Goal: Check status: Check status

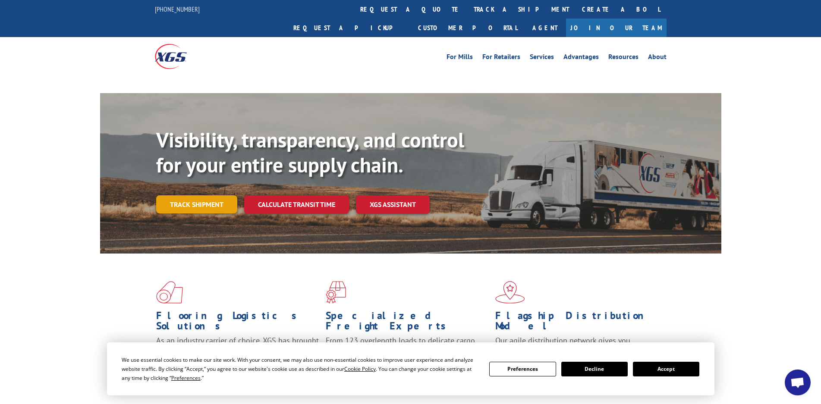
click at [213, 195] on link "Track shipment" at bounding box center [196, 204] width 81 height 18
click at [65, 254] on div "Flooring Logistics Solutions As an industry carrier of choice, XGS has brought …" at bounding box center [410, 340] width 821 height 173
click at [75, 311] on div "Flooring Logistics Solutions As an industry carrier of choice, XGS has brought …" at bounding box center [410, 340] width 821 height 173
click at [66, 280] on div "Flooring Logistics Solutions As an industry carrier of choice, XGS has brought …" at bounding box center [410, 340] width 821 height 173
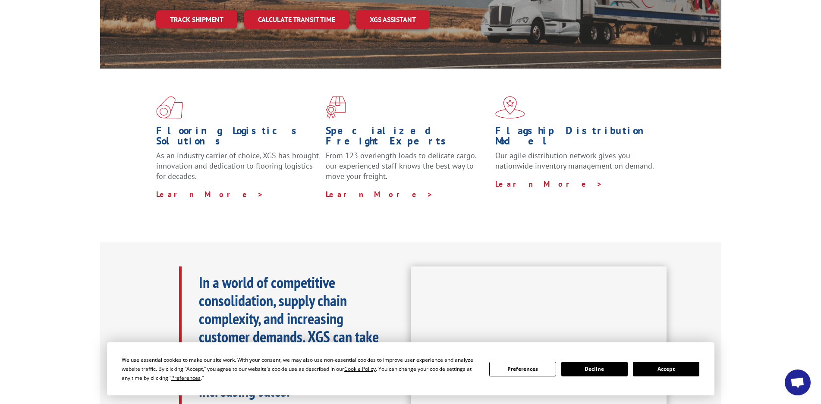
scroll to position [86, 0]
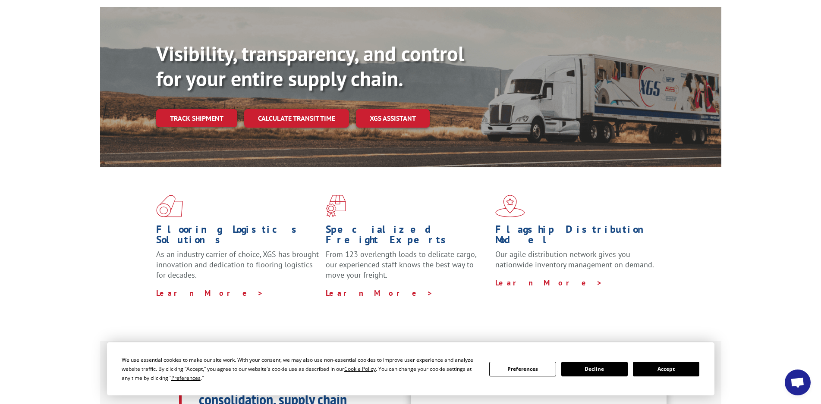
click at [658, 370] on button "Accept" at bounding box center [666, 369] width 66 height 15
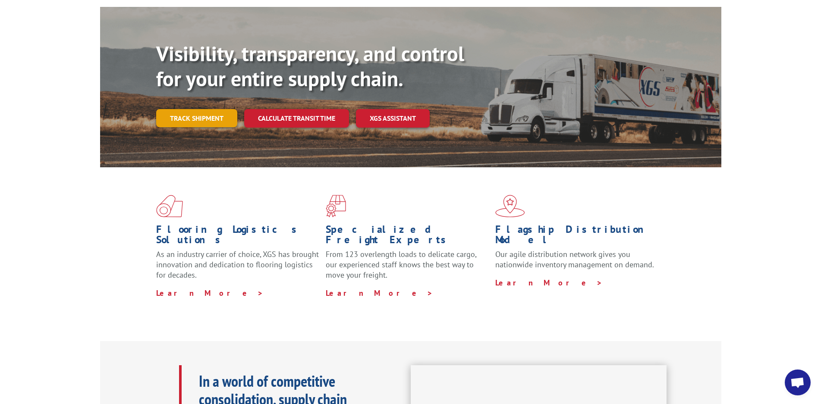
click at [217, 109] on link "Track shipment" at bounding box center [196, 118] width 81 height 18
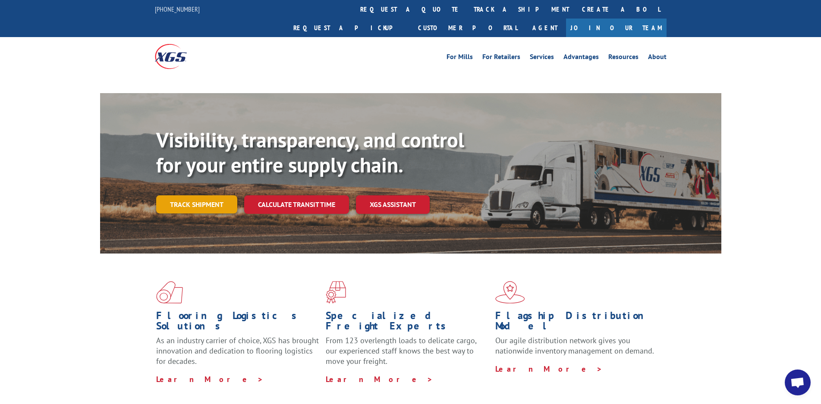
click at [210, 195] on link "Track shipment" at bounding box center [196, 204] width 81 height 18
click at [200, 195] on link "Track shipment" at bounding box center [196, 204] width 81 height 18
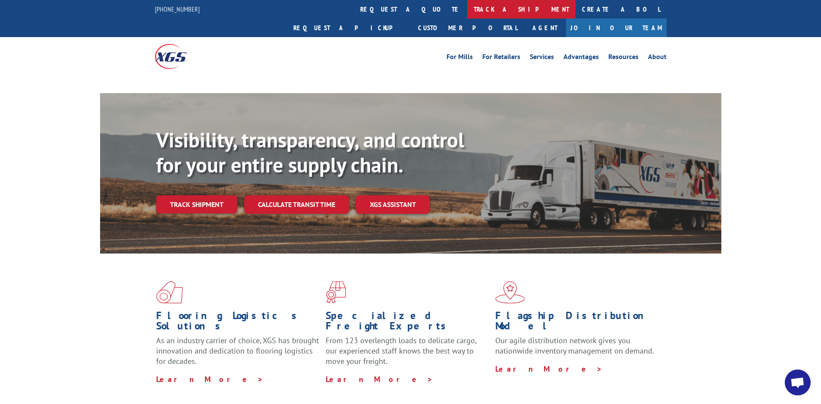
click at [467, 10] on link "track a shipment" at bounding box center [521, 9] width 108 height 19
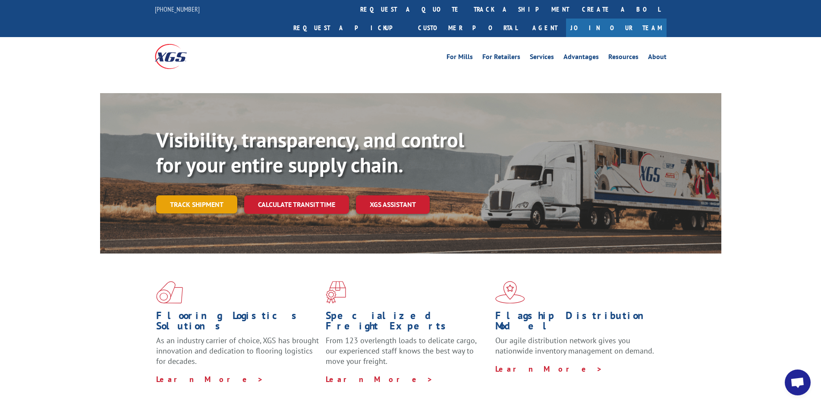
click at [201, 195] on link "Track shipment" at bounding box center [196, 204] width 81 height 18
click at [207, 195] on link "Track shipment" at bounding box center [196, 204] width 81 height 18
click at [218, 175] on div "Visibility, transparency, and control for your entire supply chain. Track shipm…" at bounding box center [438, 188] width 565 height 120
click at [224, 195] on link "Track shipment" at bounding box center [196, 204] width 81 height 18
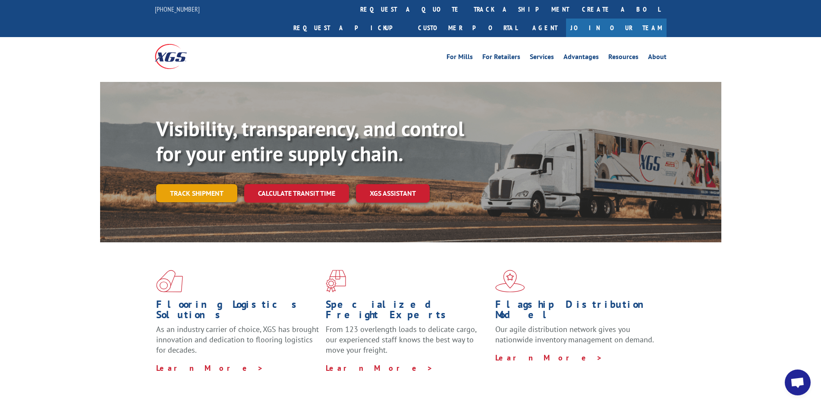
click at [198, 184] on link "Track shipment" at bounding box center [196, 193] width 81 height 18
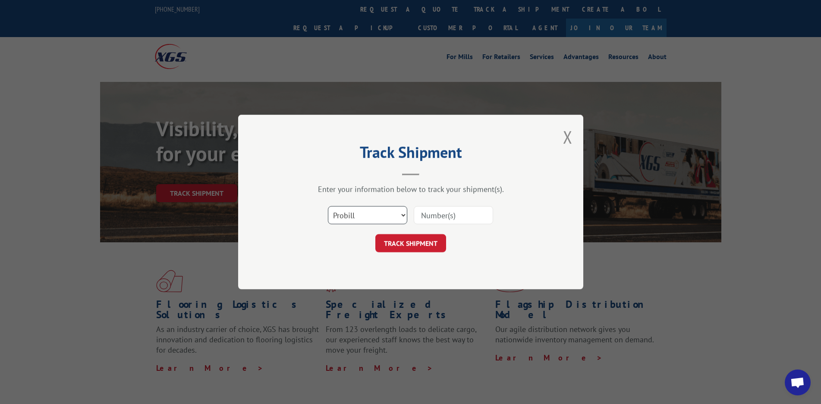
click at [403, 216] on select "Select category... Probill BOL PO" at bounding box center [367, 215] width 79 height 18
select select "bol"
click at [328, 206] on select "Select category... Probill BOL PO" at bounding box center [367, 215] width 79 height 18
click at [454, 211] on input at bounding box center [453, 215] width 79 height 18
paste input "17501754"
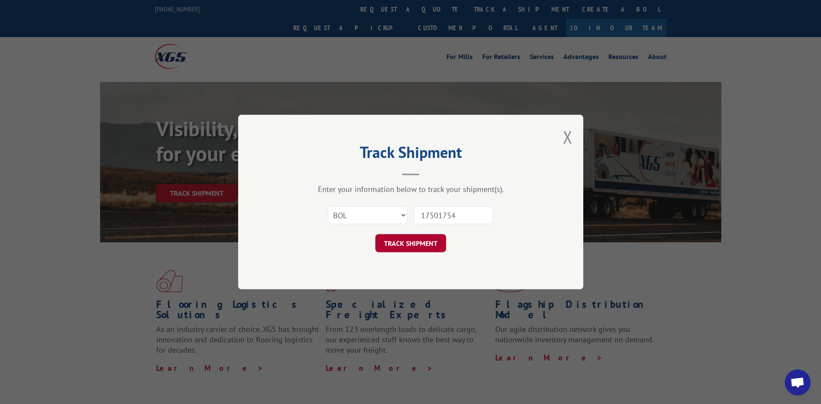
type input "17501754"
click at [422, 241] on button "TRACK SHIPMENT" at bounding box center [410, 243] width 71 height 18
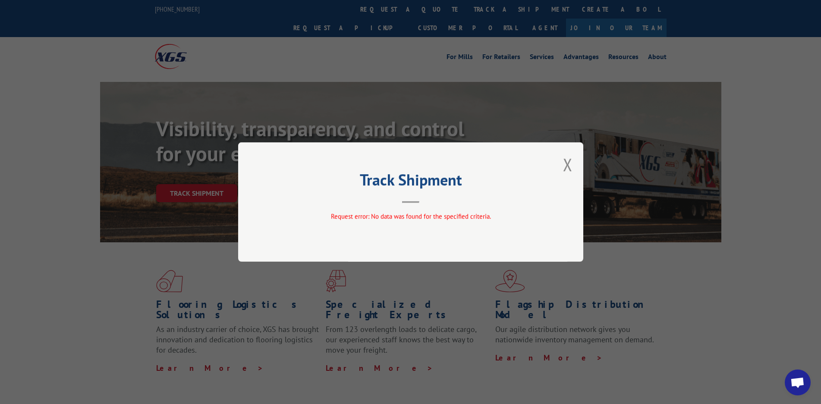
click at [437, 187] on h2 "Track Shipment" at bounding box center [410, 182] width 259 height 16
click at [416, 199] on header "Track Shipment" at bounding box center [410, 188] width 259 height 29
click at [571, 164] on button "Close modal" at bounding box center [567, 164] width 9 height 23
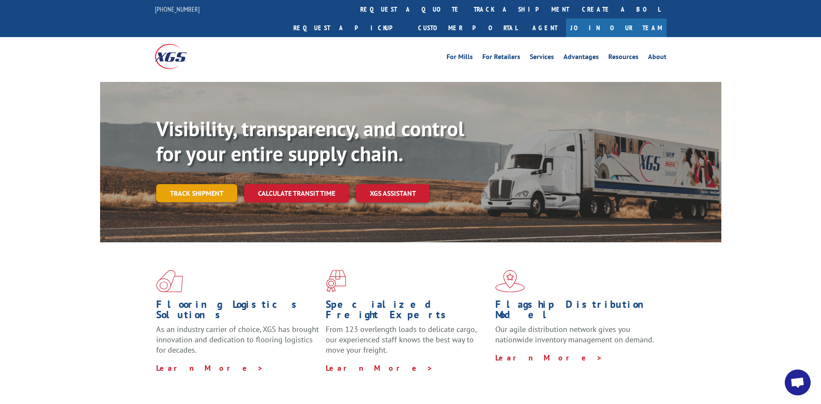
click at [199, 184] on link "Track shipment" at bounding box center [196, 193] width 81 height 18
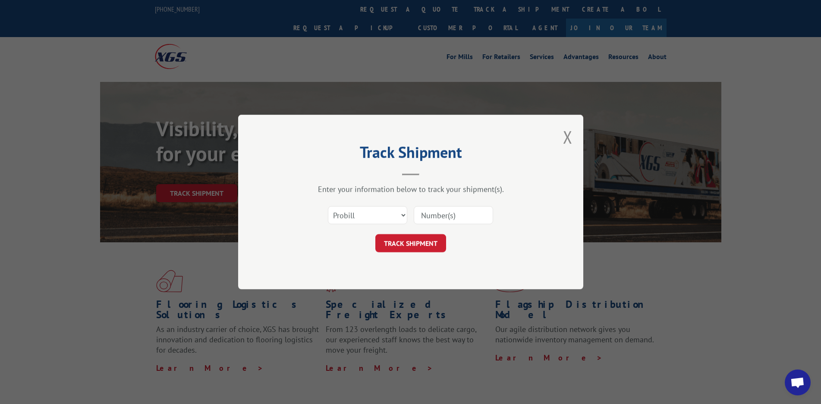
click at [438, 212] on input at bounding box center [453, 215] width 79 height 18
paste input "17501754"
type input "17501754"
click at [404, 213] on select "Select category... Probill BOL PO" at bounding box center [367, 215] width 79 height 18
click at [426, 242] on button "TRACK SHIPMENT" at bounding box center [410, 243] width 71 height 18
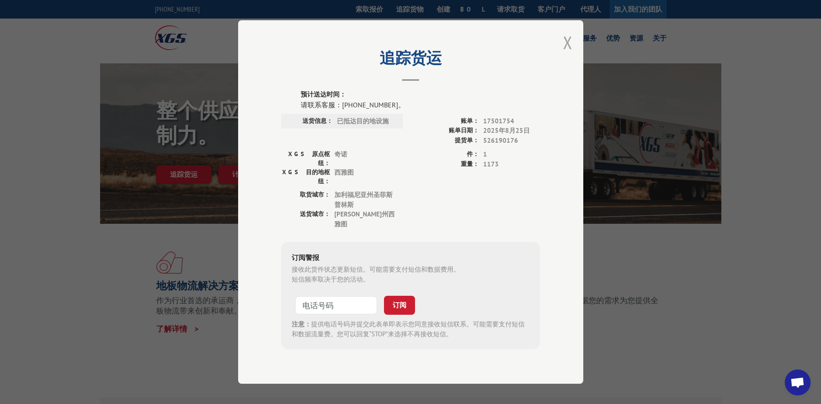
click at [563, 43] on button "关闭模式" at bounding box center [567, 42] width 9 height 23
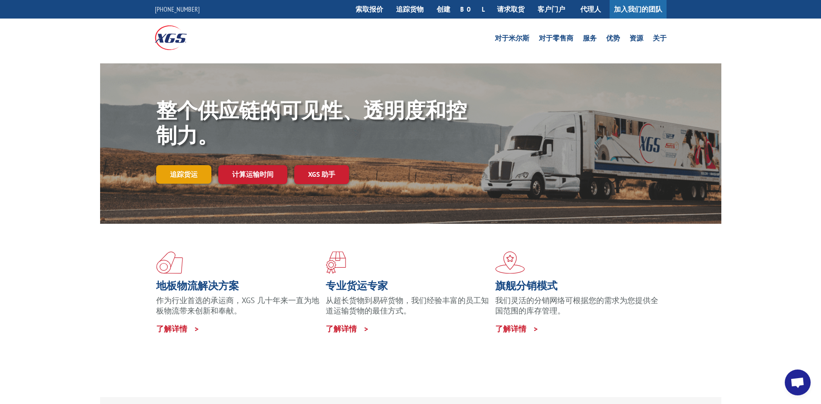
click at [179, 173] on font "追踪货运" at bounding box center [184, 174] width 28 height 9
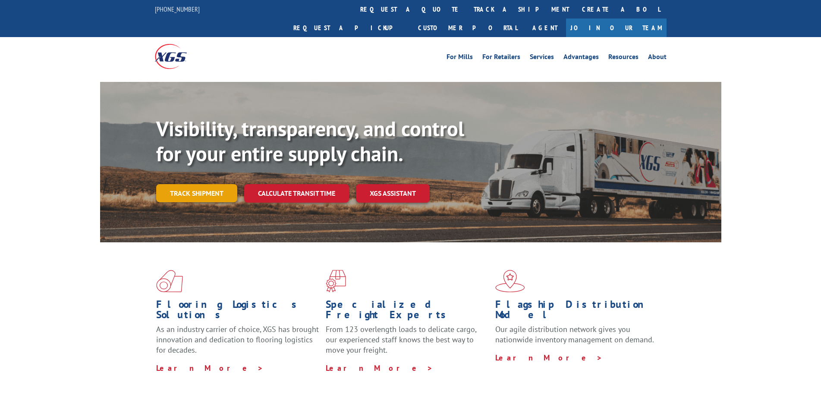
click at [199, 184] on link "Track shipment" at bounding box center [196, 193] width 81 height 18
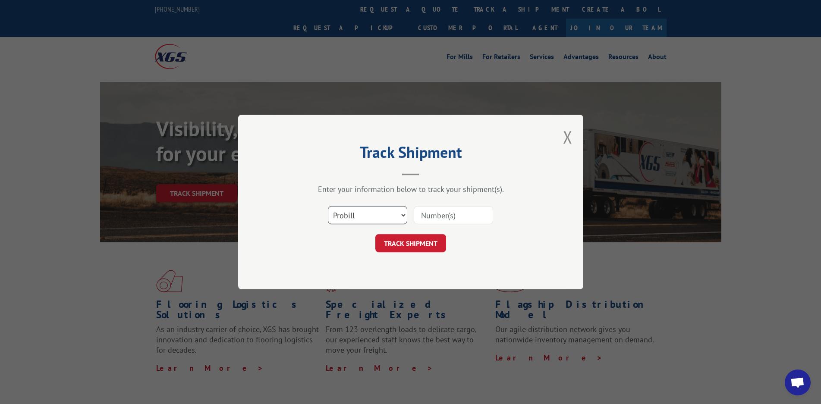
click at [400, 213] on select "Select category... Probill BOL PO" at bounding box center [367, 215] width 79 height 18
click at [86, 279] on div "Track Shipment Enter your information below to track your shipment(s). Select c…" at bounding box center [410, 202] width 821 height 404
click at [711, 324] on div "Track Shipment Enter your information below to track your shipment(s). Select c…" at bounding box center [410, 202] width 821 height 404
click at [562, 138] on div "Track Shipment Enter your information below to track your shipment(s). Select c…" at bounding box center [410, 202] width 345 height 175
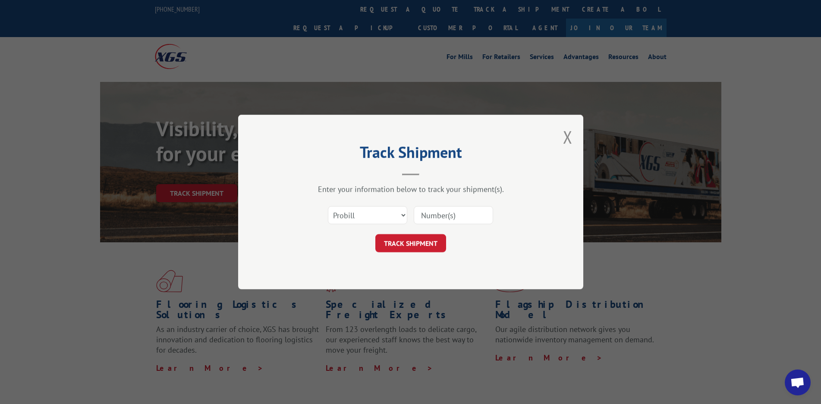
click at [573, 138] on div "Track Shipment Enter your information below to track your shipment(s). Select c…" at bounding box center [410, 202] width 345 height 175
click at [572, 134] on div "Track Shipment Enter your information below to track your shipment(s). Select c…" at bounding box center [410, 202] width 345 height 175
click at [567, 134] on button "Close modal" at bounding box center [567, 136] width 9 height 23
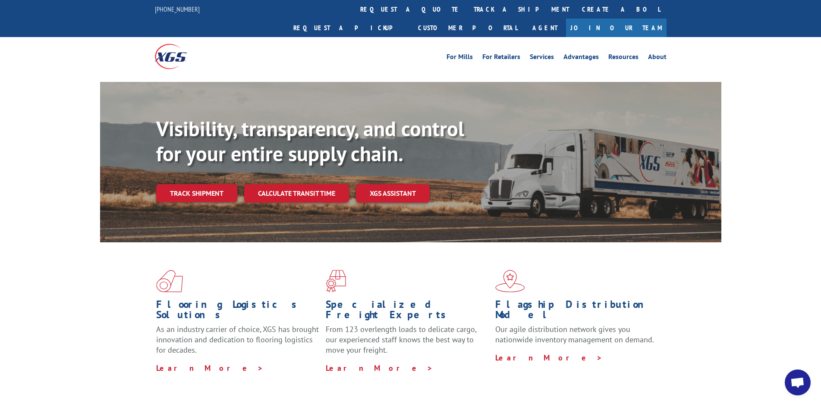
click at [93, 290] on div "Flooring Logistics Solutions As an industry carrier of choice, XGS has brought …" at bounding box center [410, 328] width 821 height 173
click at [28, 302] on div "Flooring Logistics Solutions As an industry carrier of choice, XGS has brought …" at bounding box center [410, 328] width 821 height 173
click at [733, 383] on div "Flooring Logistics Solutions As an industry carrier of choice, XGS has brought …" at bounding box center [410, 328] width 821 height 173
